Goal: Information Seeking & Learning: Learn about a topic

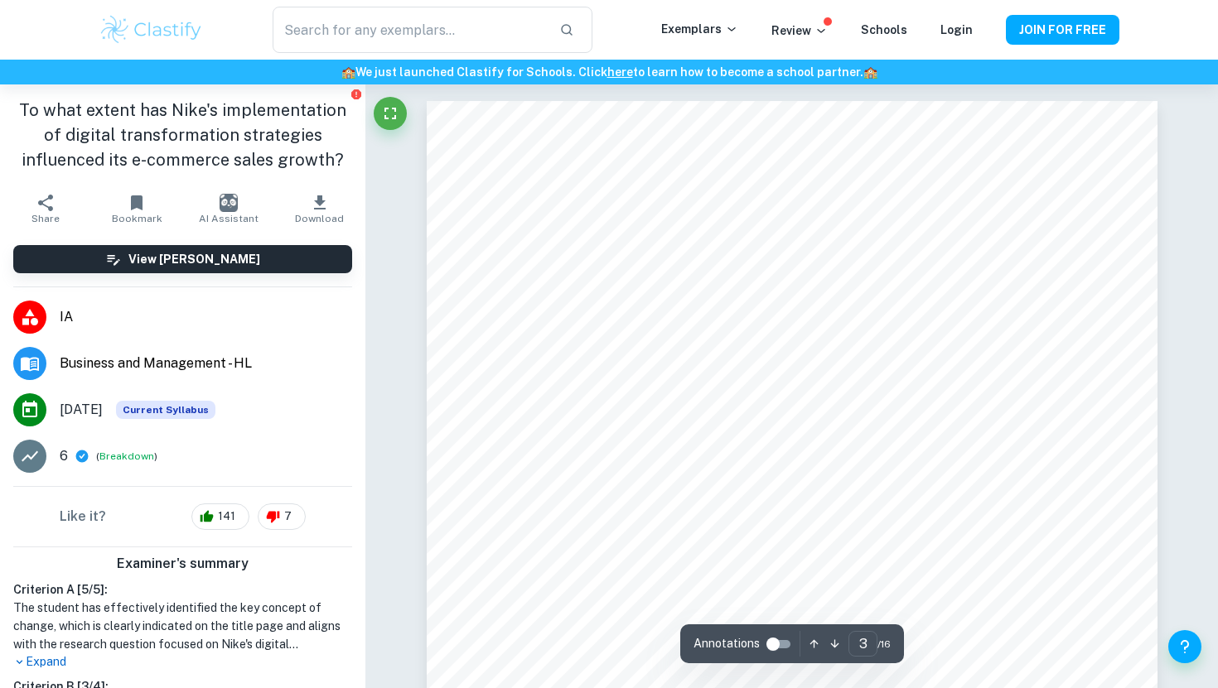
scroll to position [2107, 0]
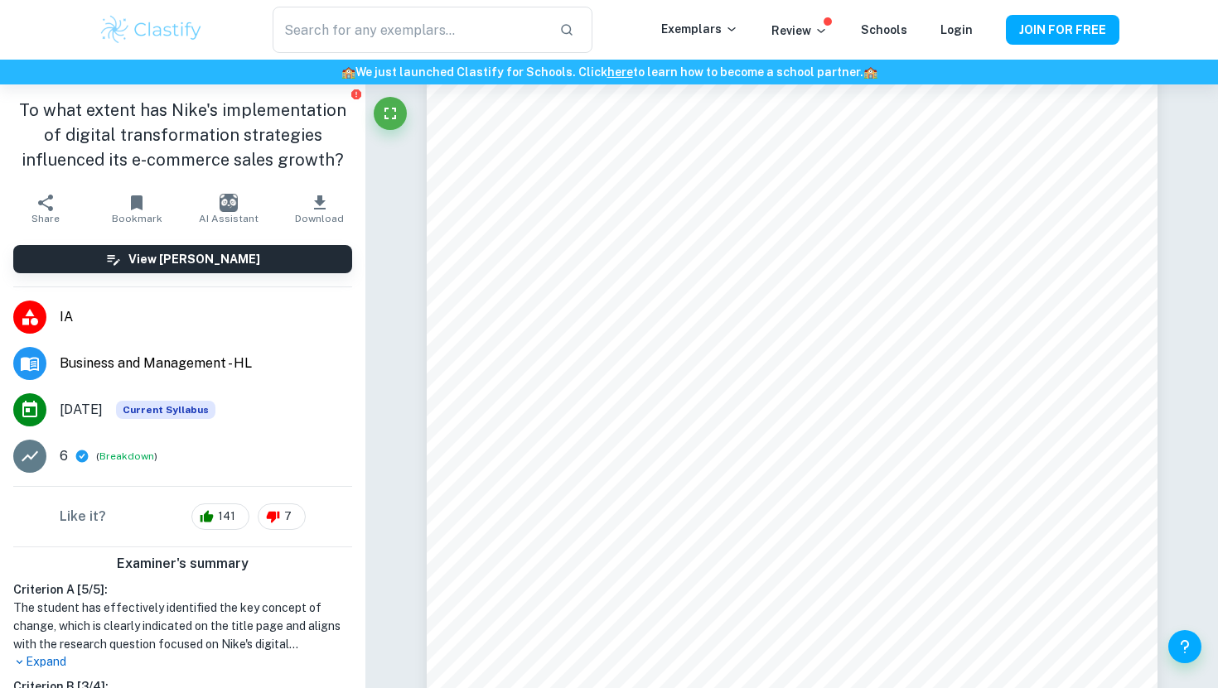
scroll to position [796, 0]
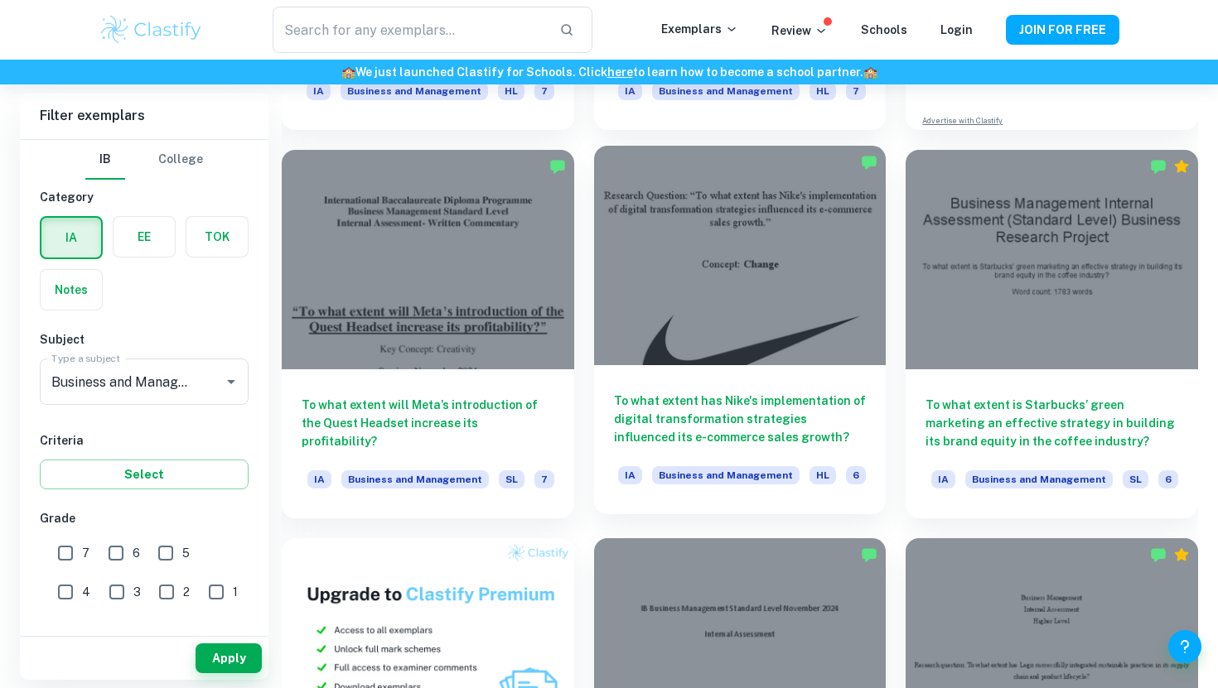
click at [717, 307] on div at bounding box center [740, 255] width 292 height 219
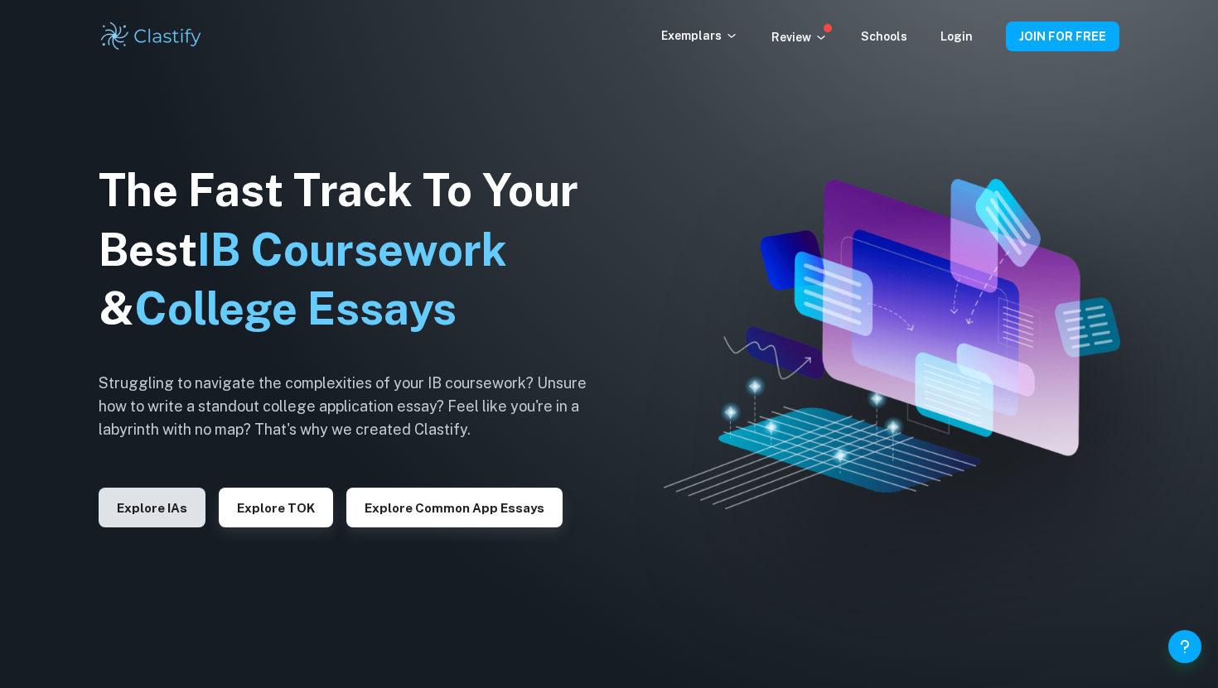
click at [125, 526] on button "Explore IAs" at bounding box center [152, 508] width 107 height 40
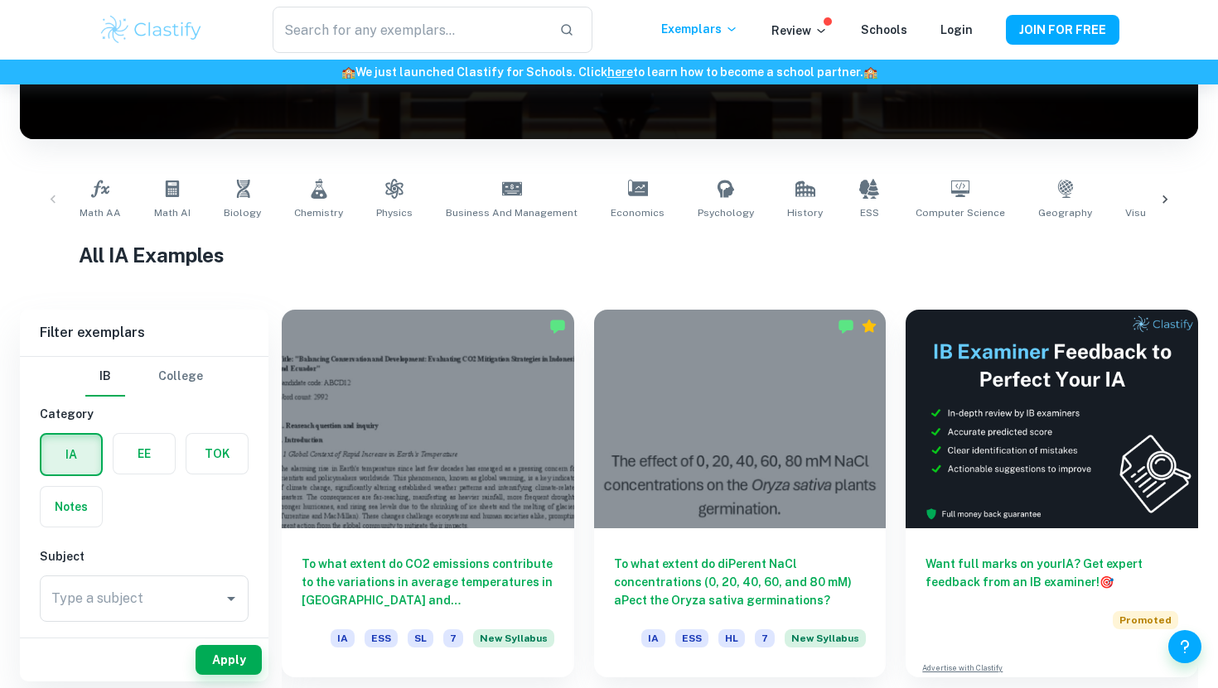
scroll to position [246, 0]
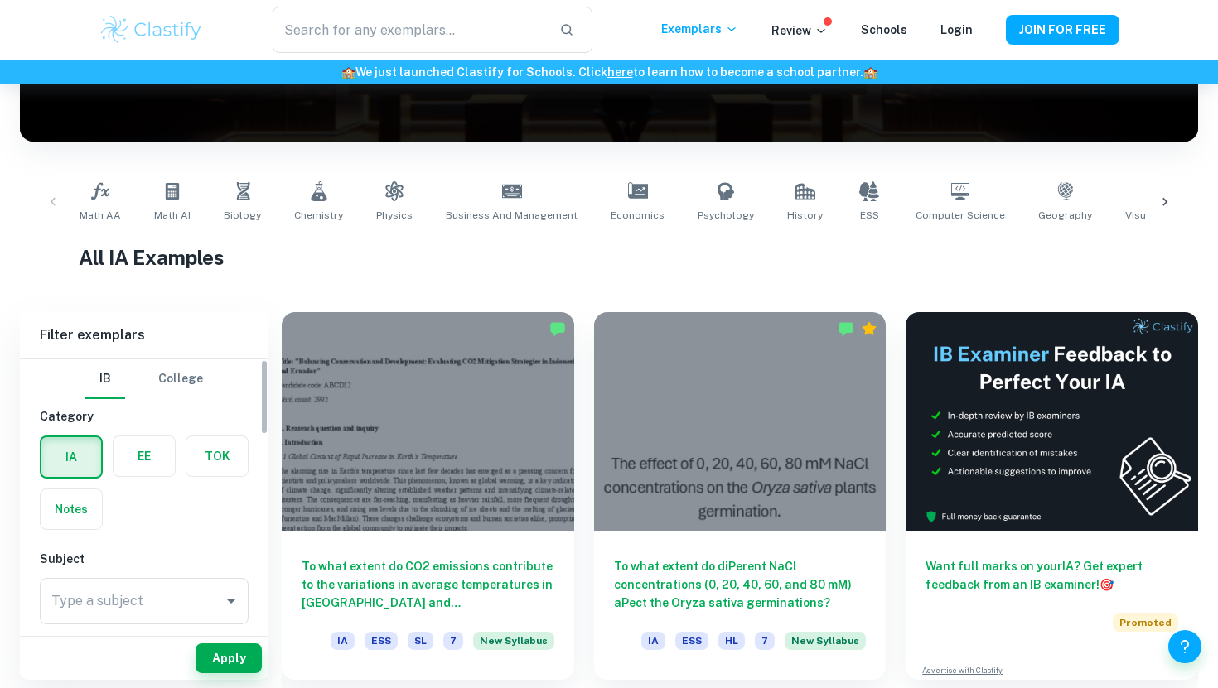
click at [151, 455] on label "button" at bounding box center [143, 457] width 61 height 40
click at [0, 0] on input "radio" at bounding box center [0, 0] width 0 height 0
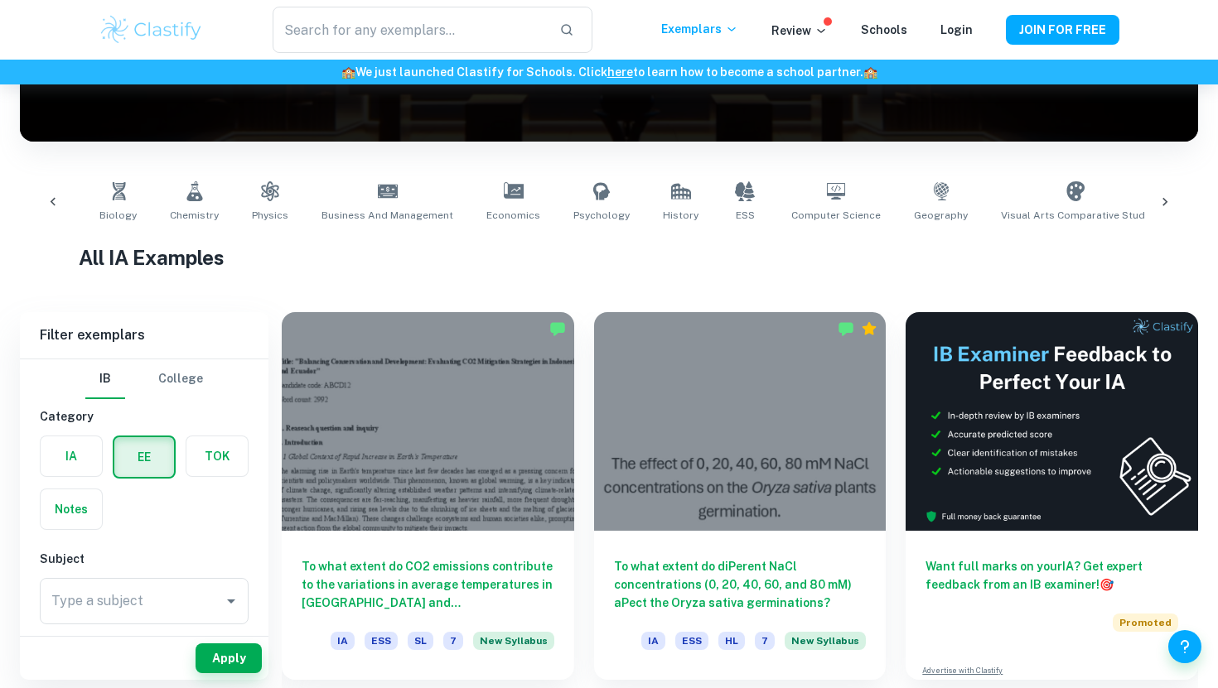
scroll to position [0, 130]
click at [920, 196] on link "Geography" at bounding box center [934, 202] width 67 height 55
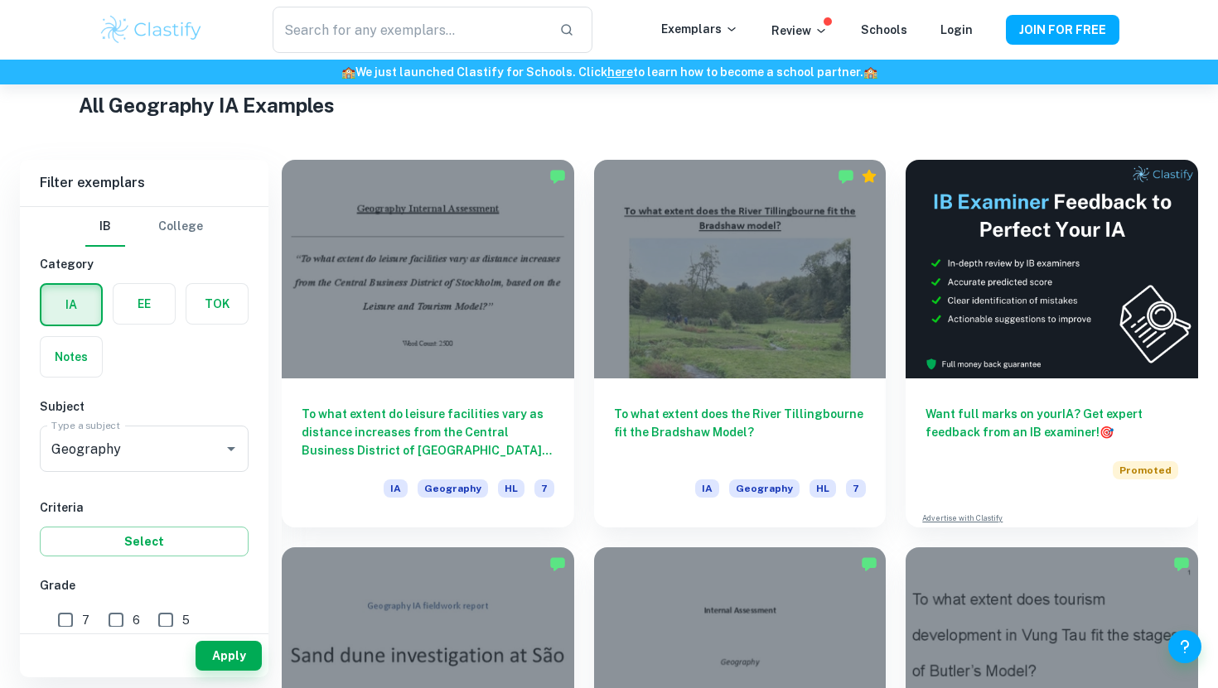
scroll to position [402, 0]
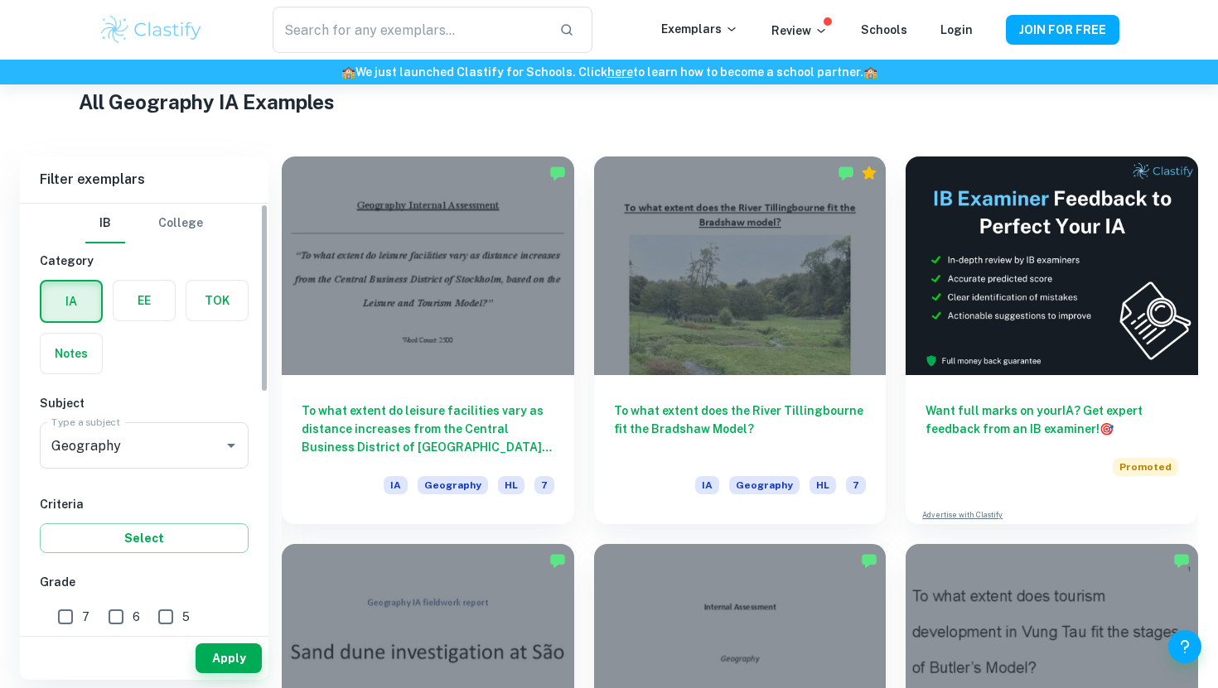
click at [168, 295] on label "button" at bounding box center [143, 301] width 61 height 40
click at [0, 0] on input "radio" at bounding box center [0, 0] width 0 height 0
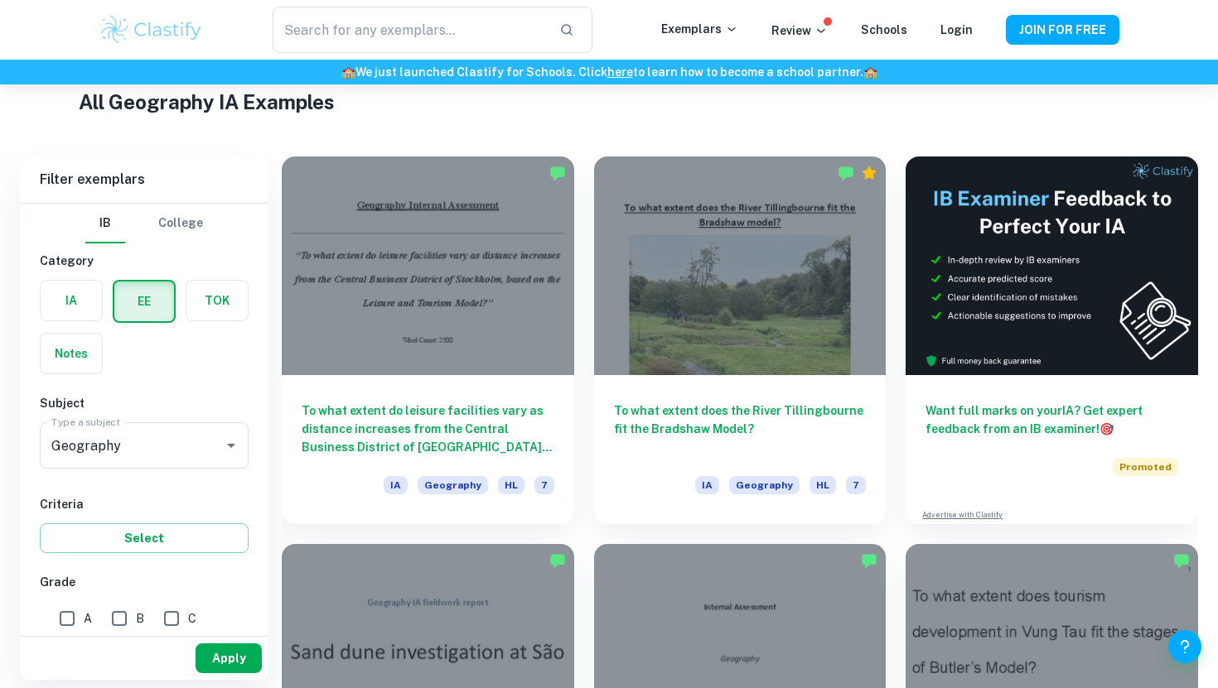
click at [240, 652] on button "Apply" at bounding box center [229, 659] width 66 height 30
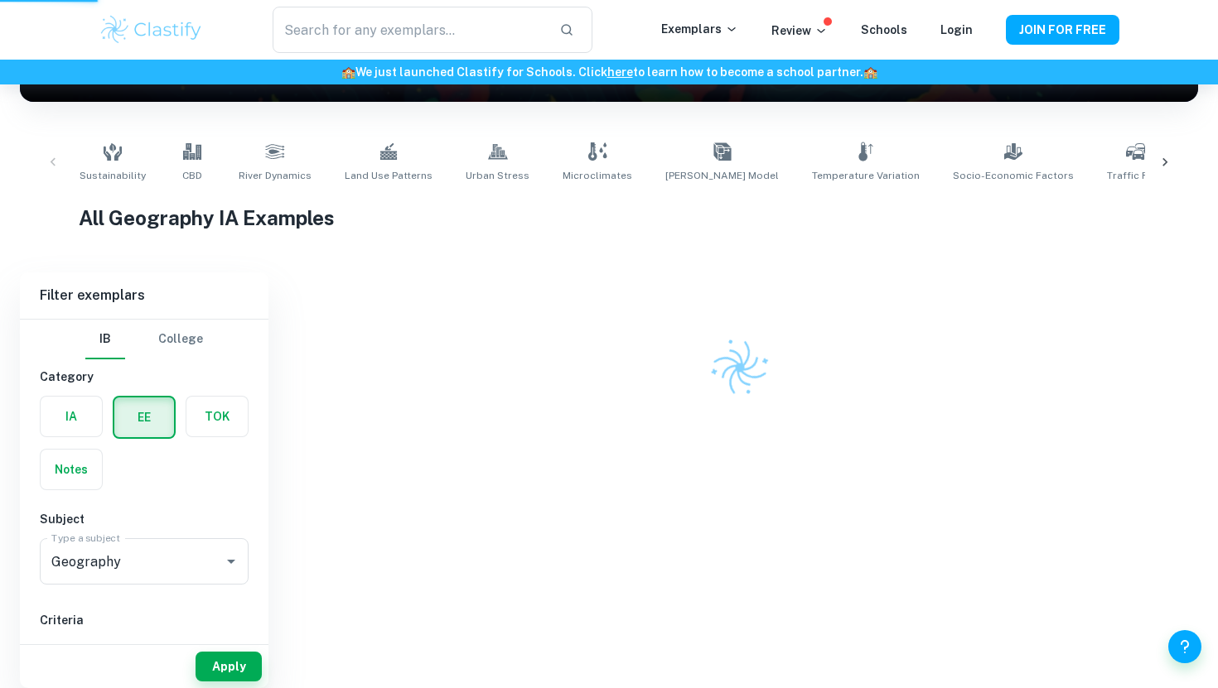
scroll to position [220, 0]
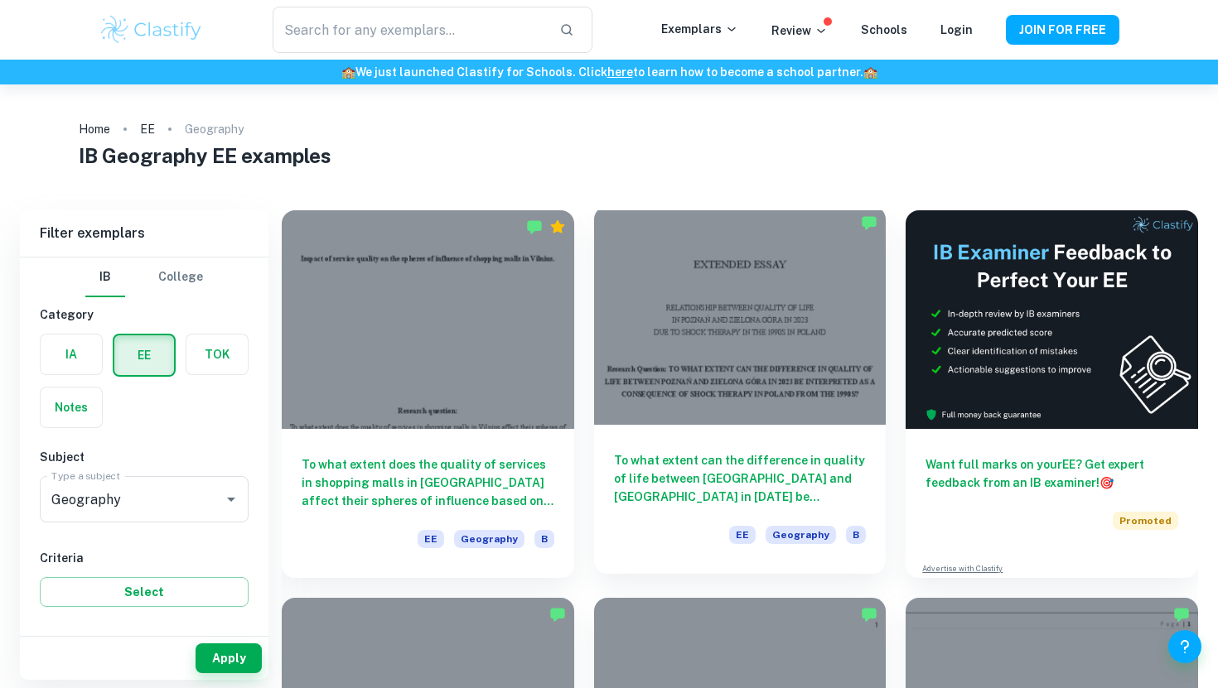
click at [714, 322] on div at bounding box center [740, 315] width 292 height 219
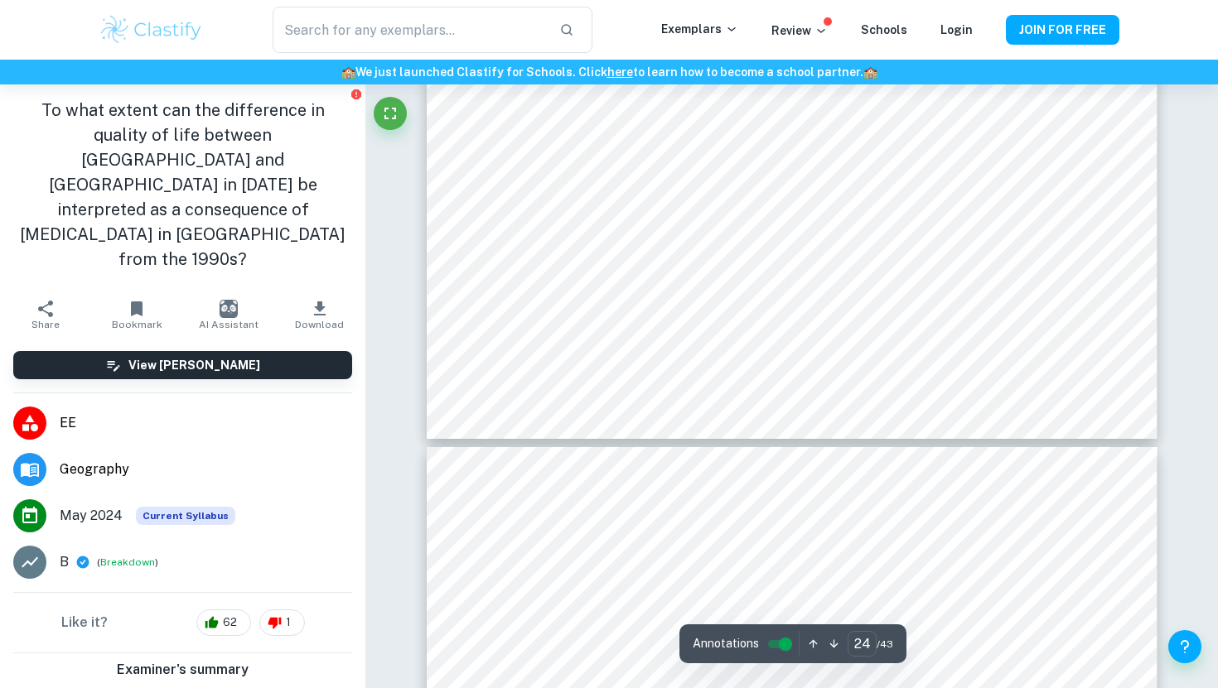
scroll to position [25236, 0]
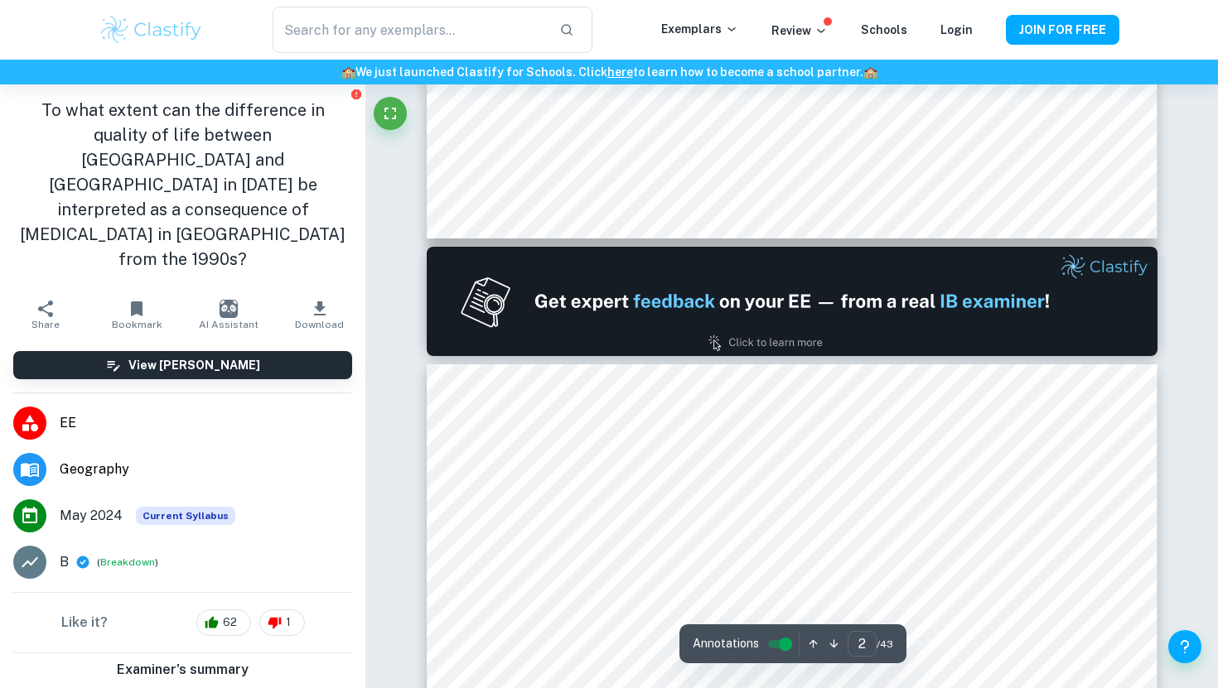
type input "1"
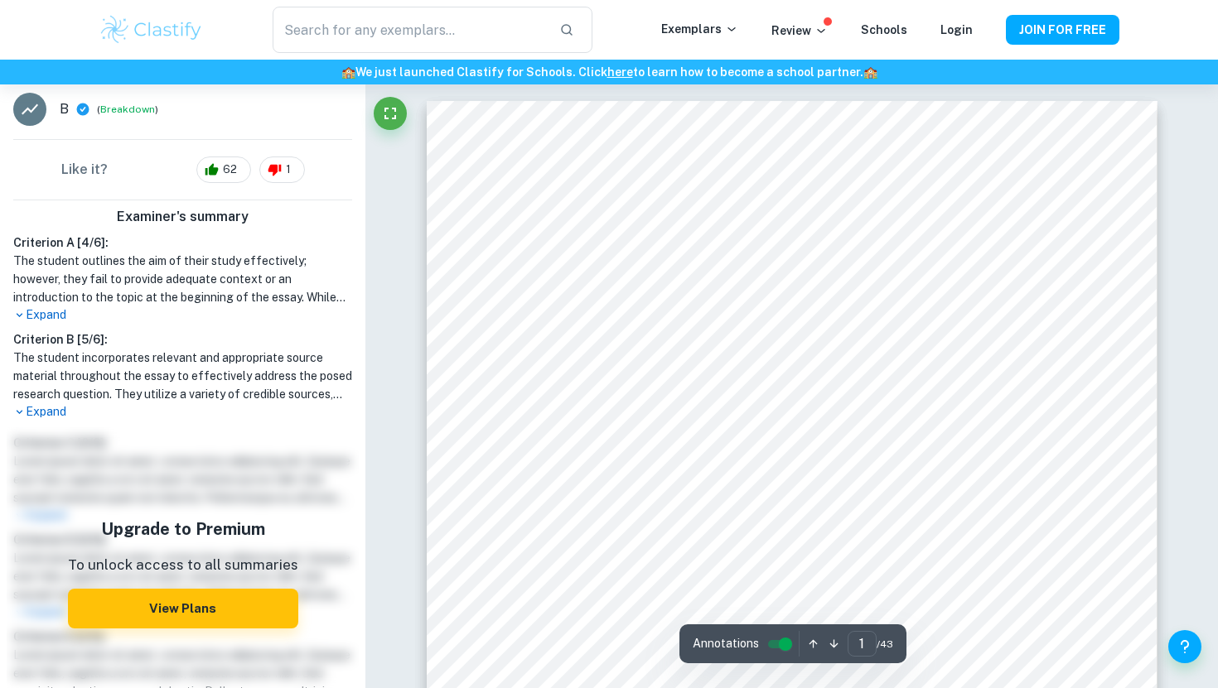
scroll to position [0, 0]
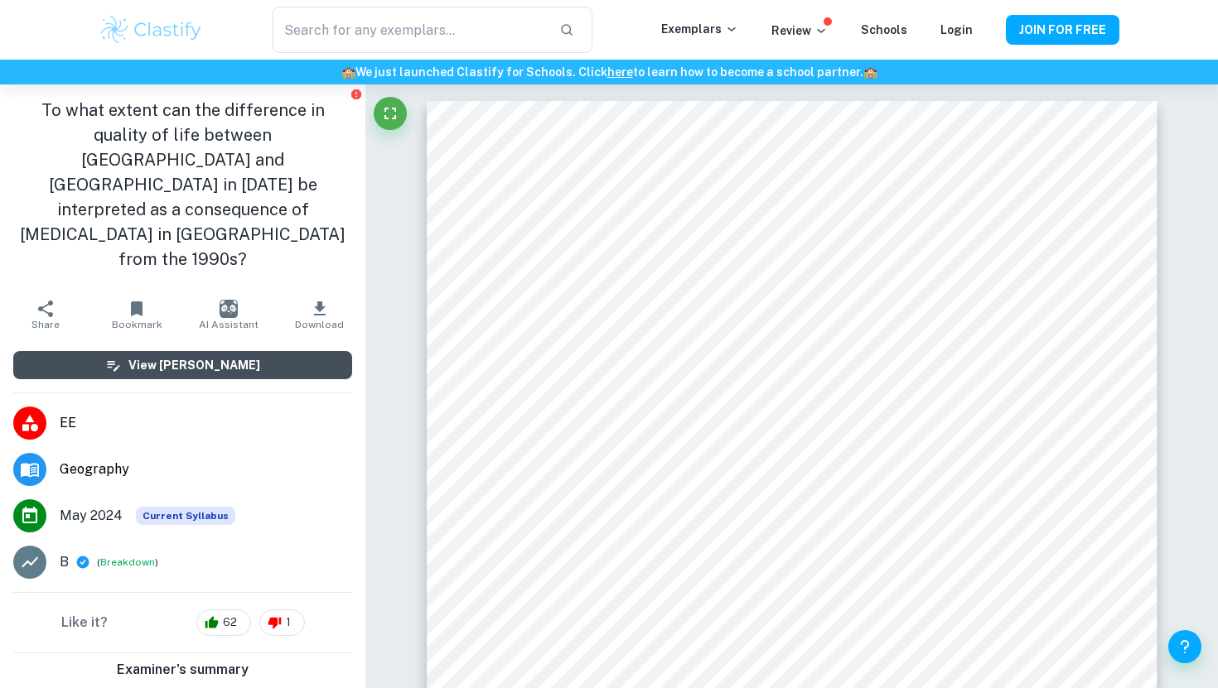
click at [311, 351] on button "View [PERSON_NAME]" at bounding box center [182, 365] width 339 height 28
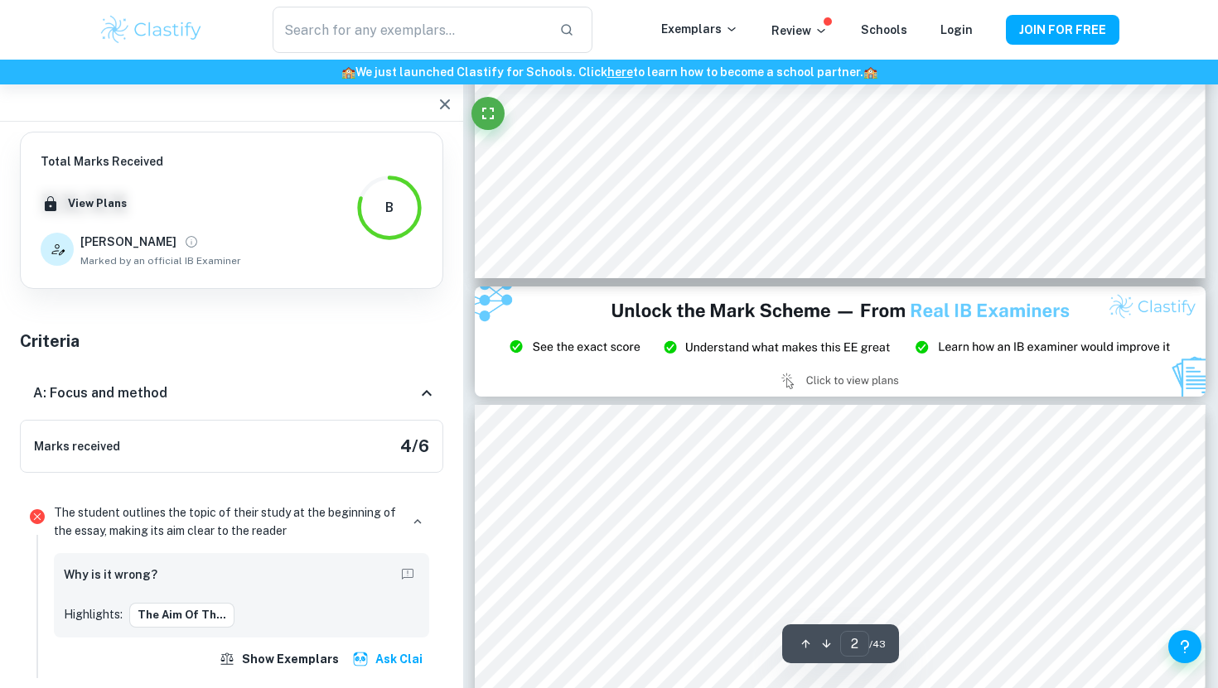
type input "3"
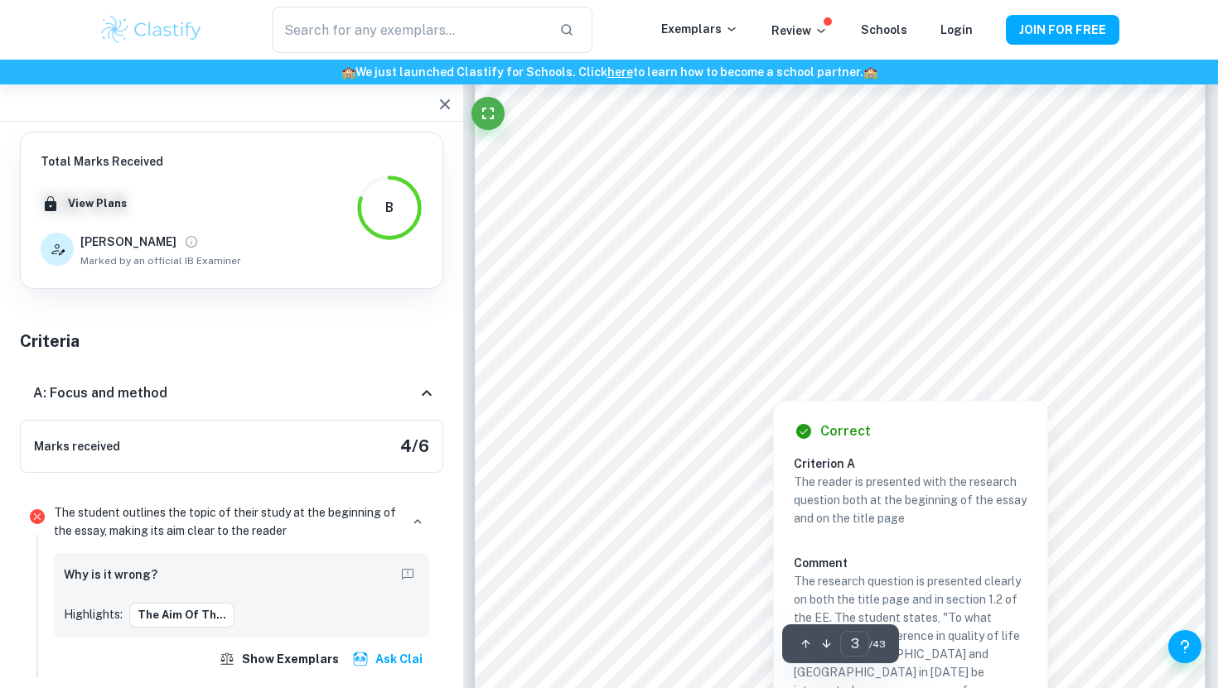
scroll to position [2454, 0]
